Goal: Find specific page/section: Find specific page/section

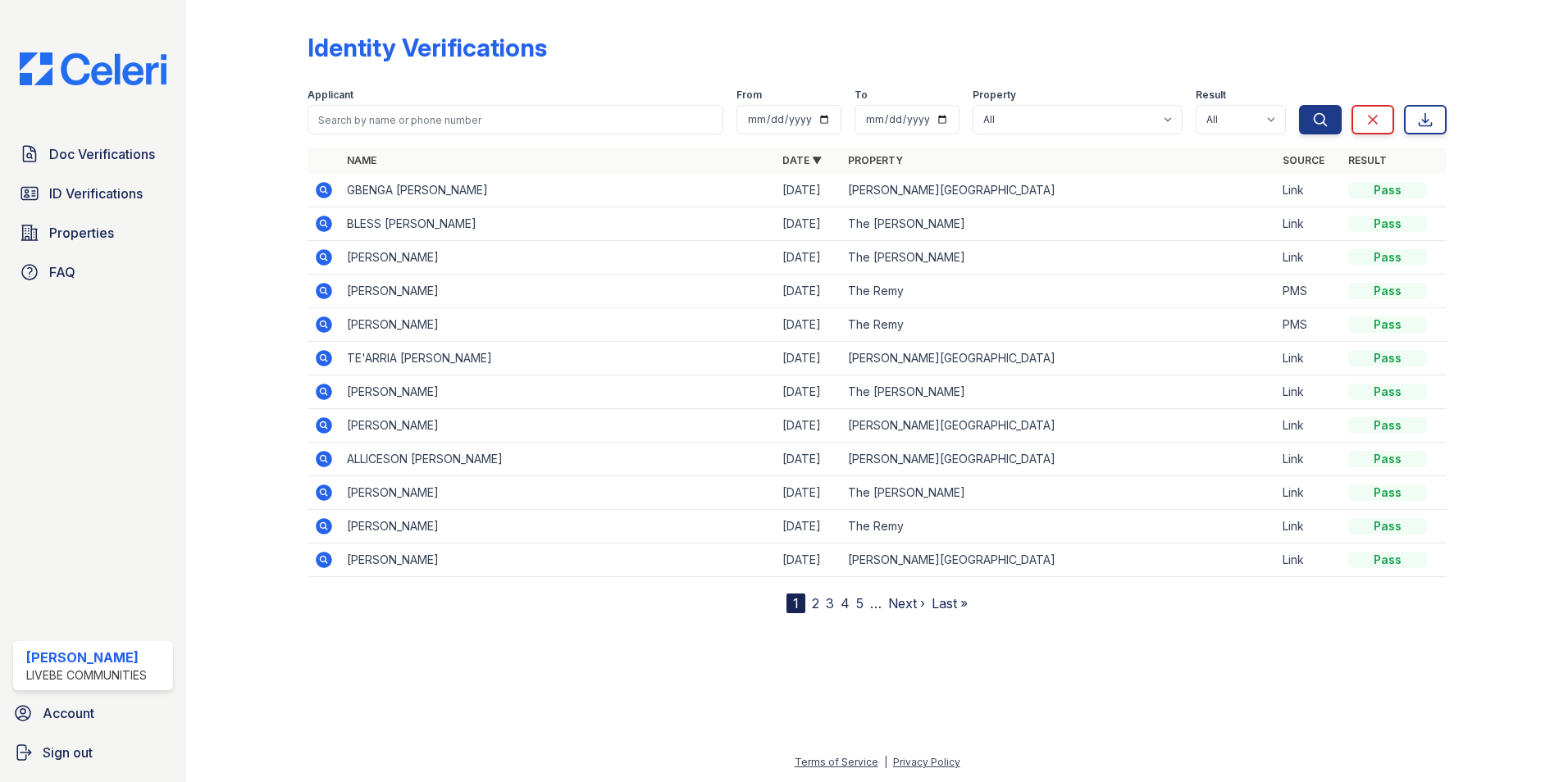
click at [1368, 49] on div "Identity Verifications" at bounding box center [877, 54] width 1140 height 43
click at [1537, 251] on div at bounding box center [1494, 309] width 95 height 606
click at [1527, 241] on div at bounding box center [1494, 309] width 95 height 606
click at [1168, 645] on div at bounding box center [877, 696] width 1329 height 113
click at [102, 152] on span "Doc Verifications" at bounding box center [102, 154] width 106 height 19
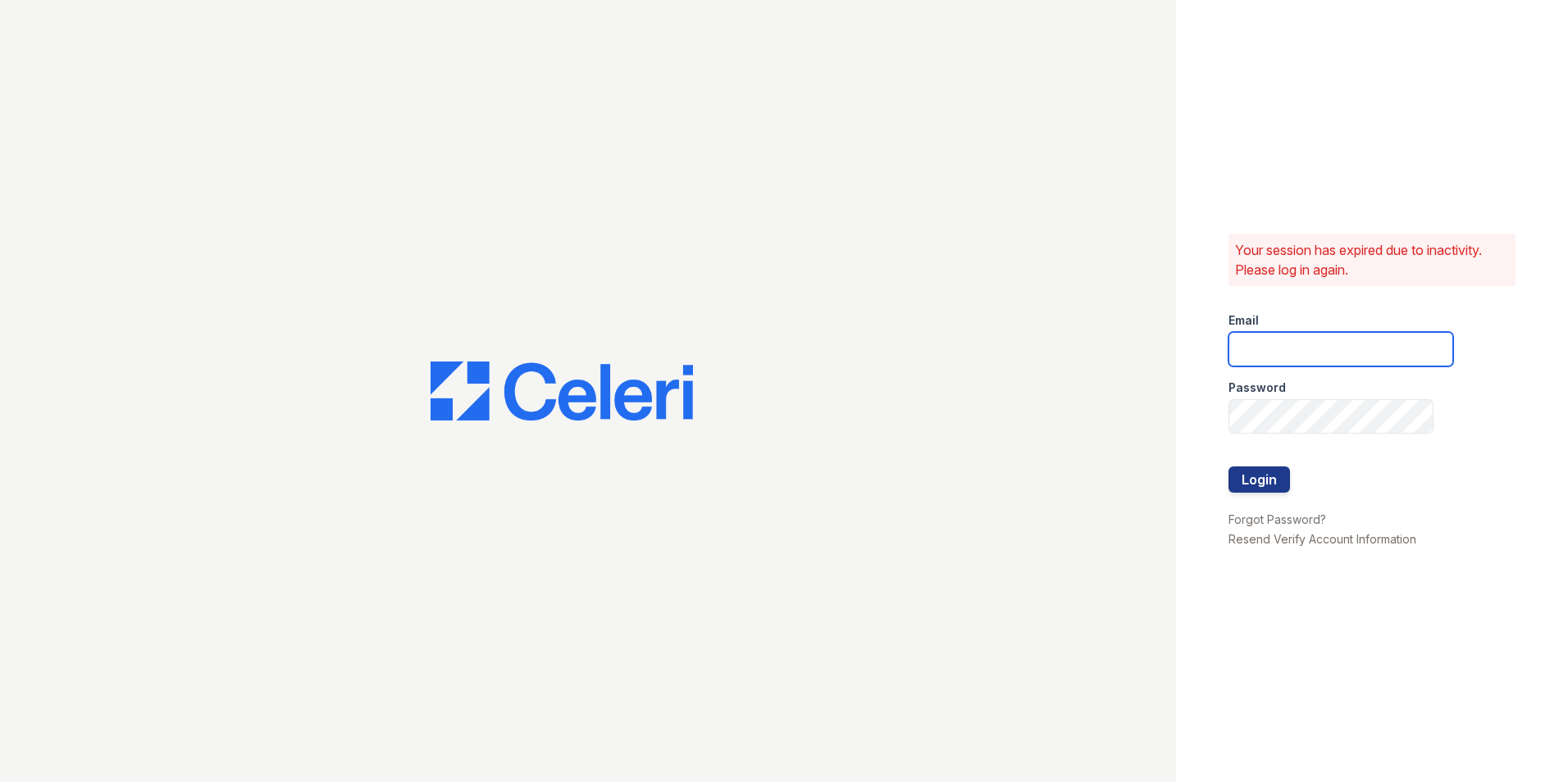
type input "[EMAIL_ADDRESS][DOMAIN_NAME]"
click at [1280, 475] on button "Login" at bounding box center [1259, 480] width 61 height 26
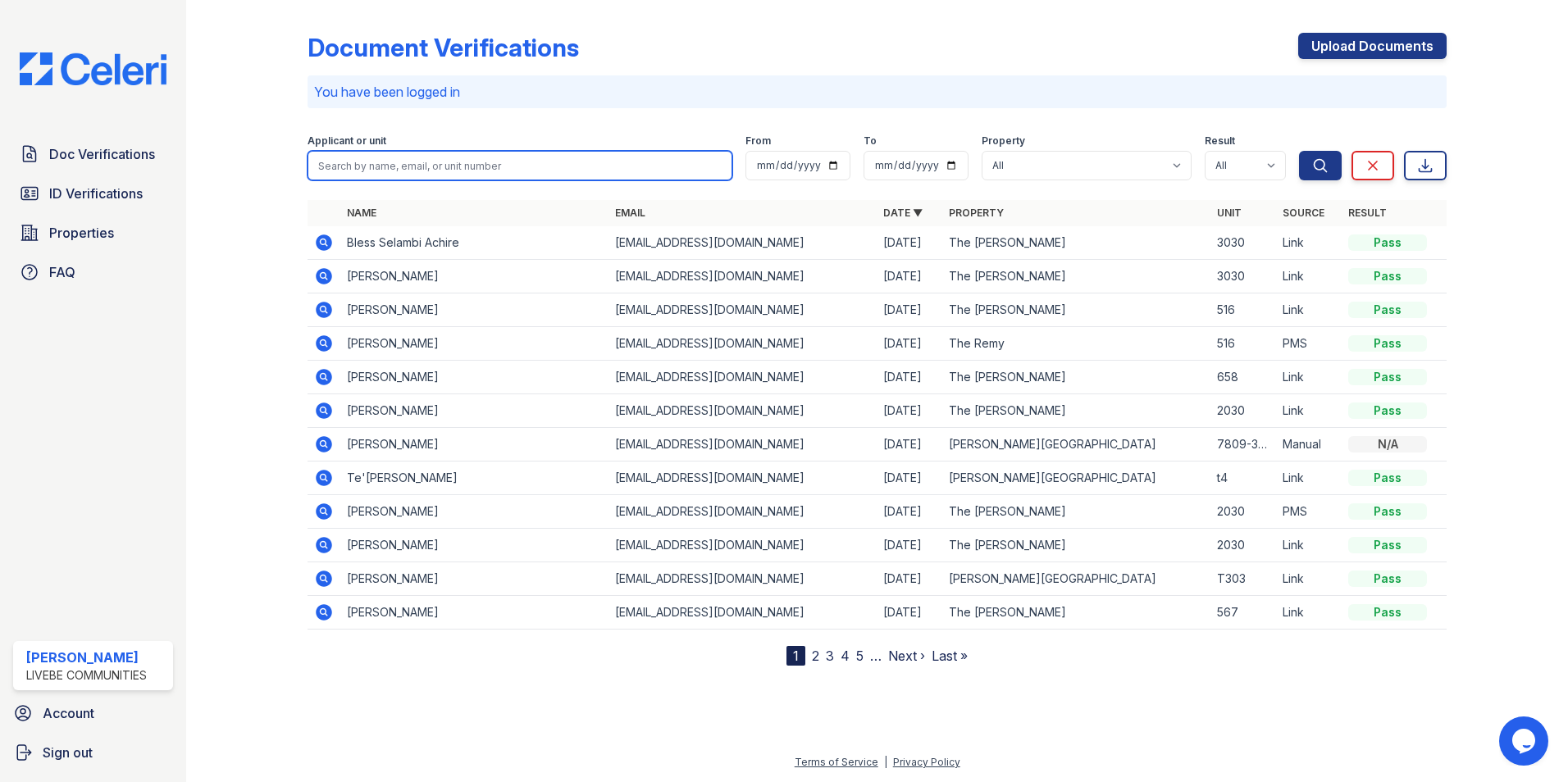
click at [368, 161] on input "search" at bounding box center [520, 166] width 425 height 30
type input "Rashawn"
click at [1299, 151] on button "Search" at bounding box center [1320, 166] width 43 height 30
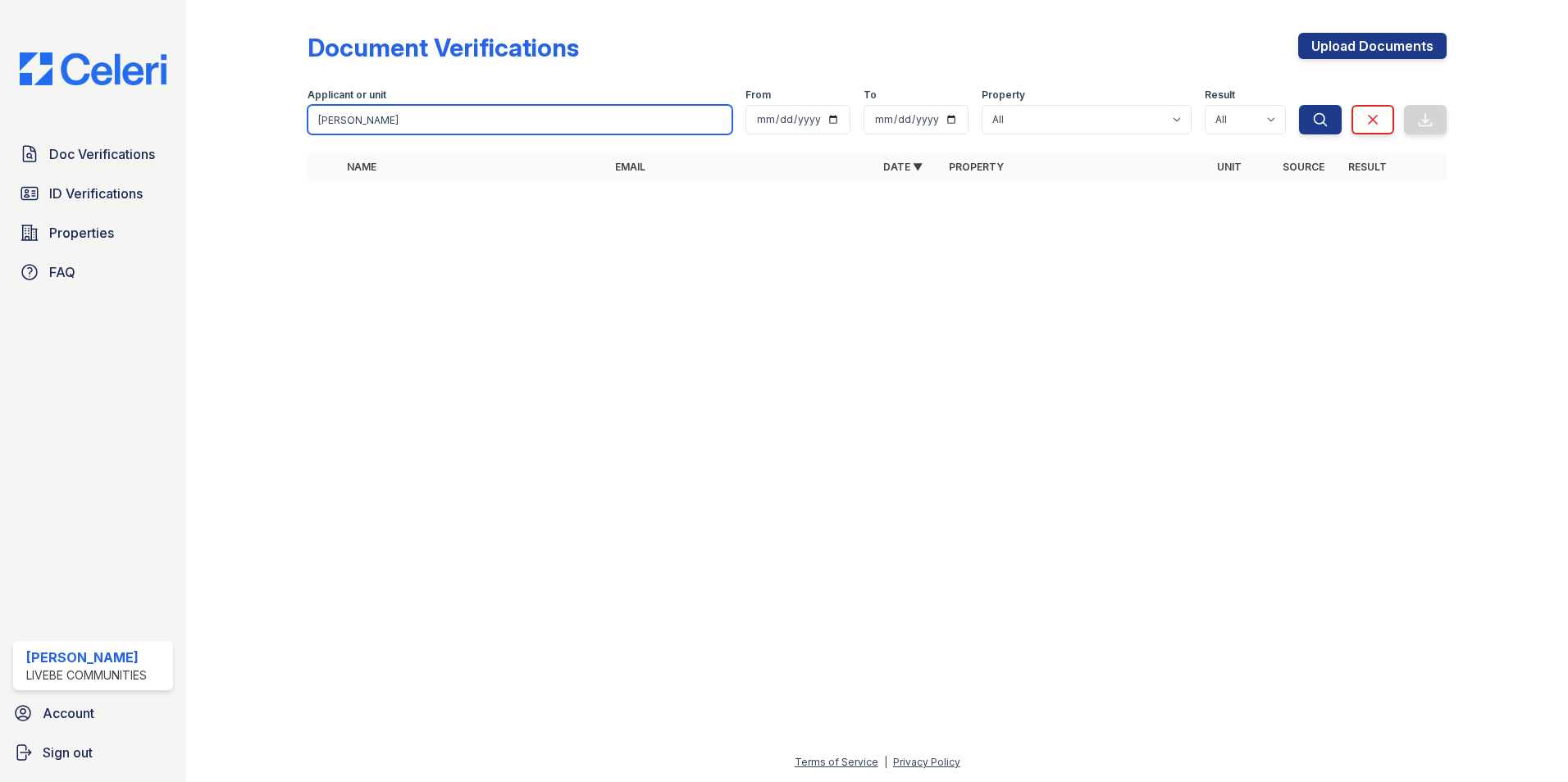
drag, startPoint x: 379, startPoint y: 129, endPoint x: 286, endPoint y: 127, distance: 93.0
click at [284, 119] on div "Document Verifications Upload Documents Filter Applicant or unit Rashawn From T…" at bounding box center [877, 111] width 1329 height 223
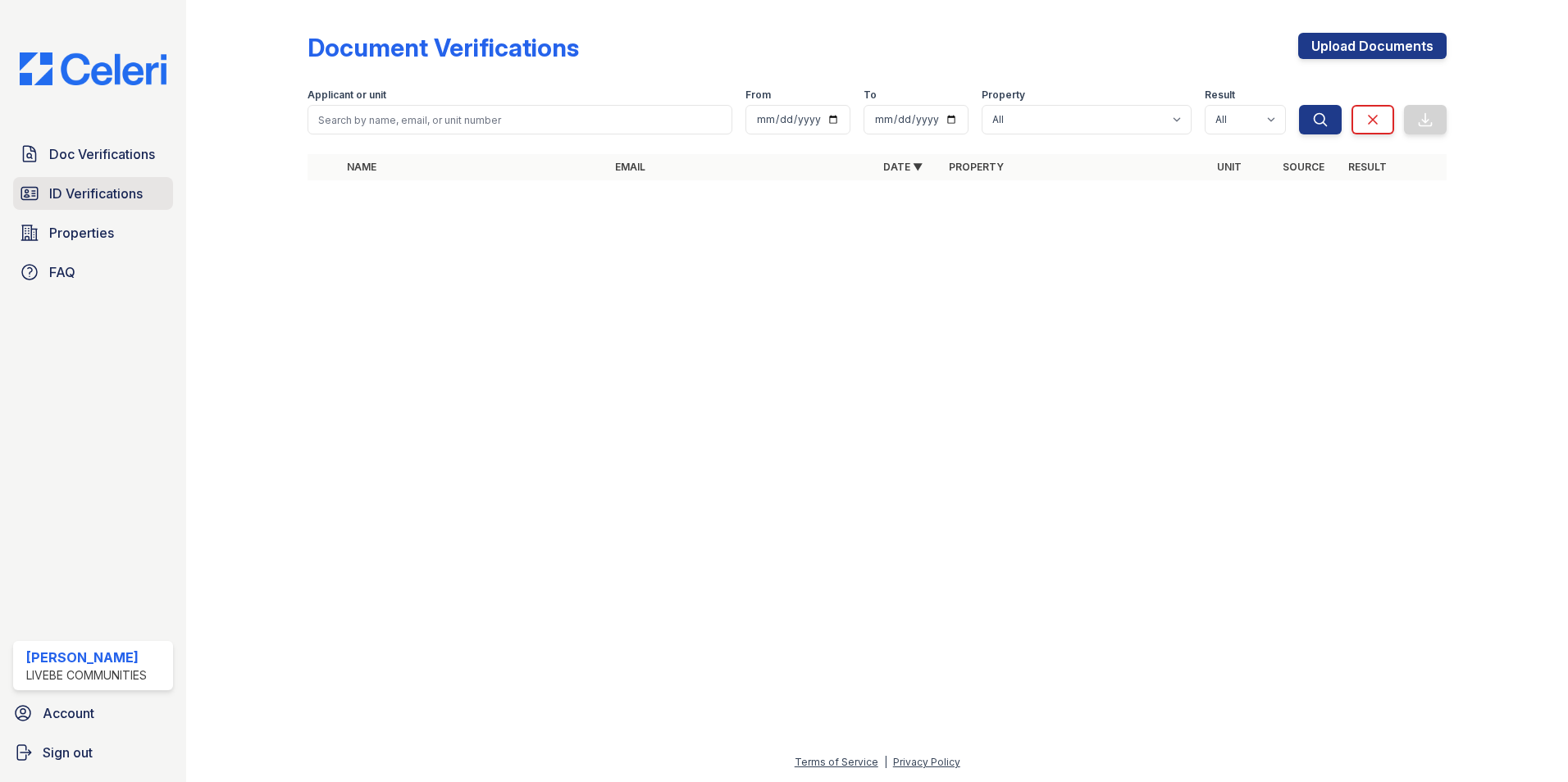
click at [40, 198] on link "ID Verifications" at bounding box center [93, 193] width 160 height 32
